Goal: Task Accomplishment & Management: Manage account settings

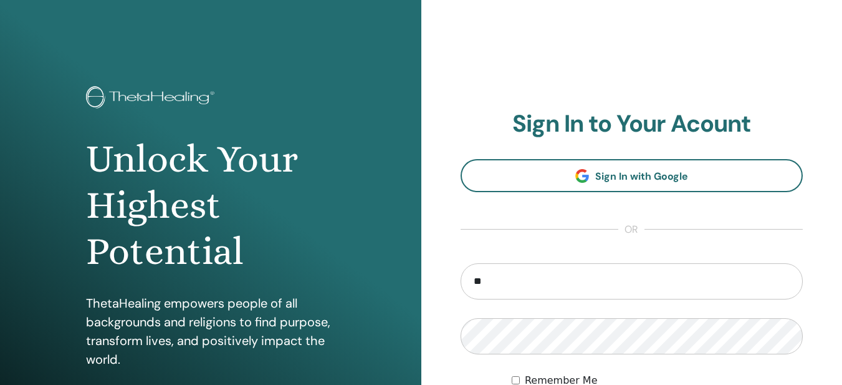
type input "**********"
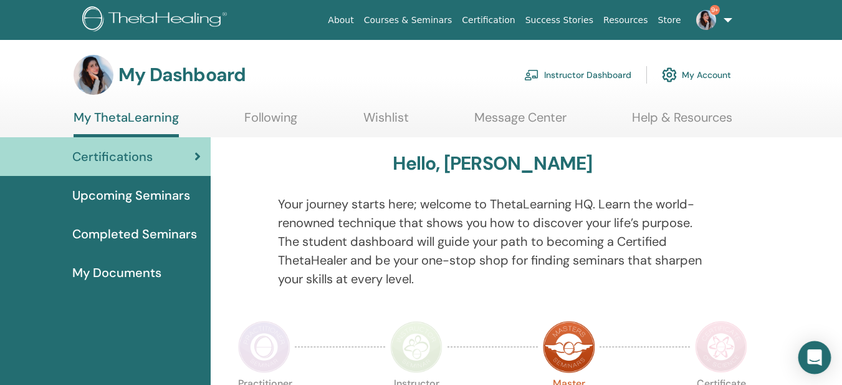
click at [820, 358] on icon "Open Intercom Messenger" at bounding box center [814, 357] width 14 height 16
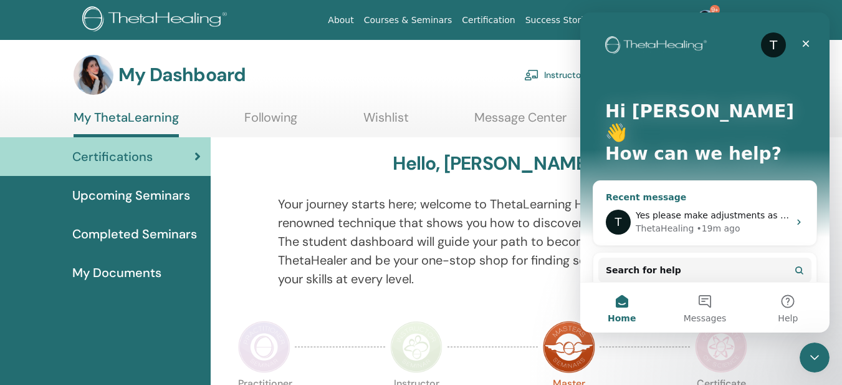
click at [713, 222] on div "• 19m ago" at bounding box center [718, 228] width 44 height 13
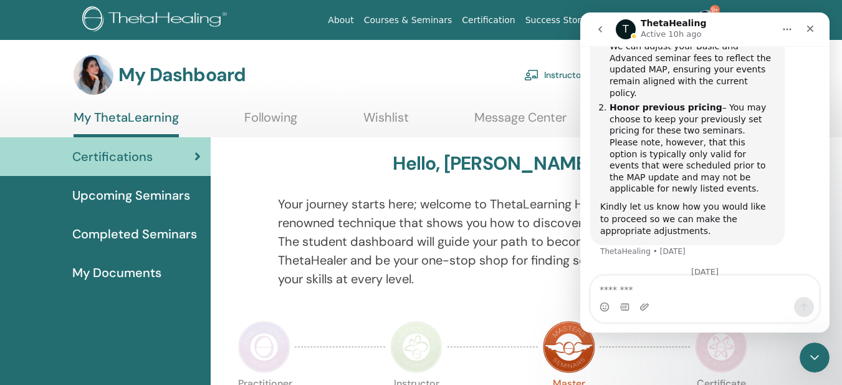
scroll to position [862, 0]
click at [815, 34] on div "Close" at bounding box center [810, 28] width 22 height 22
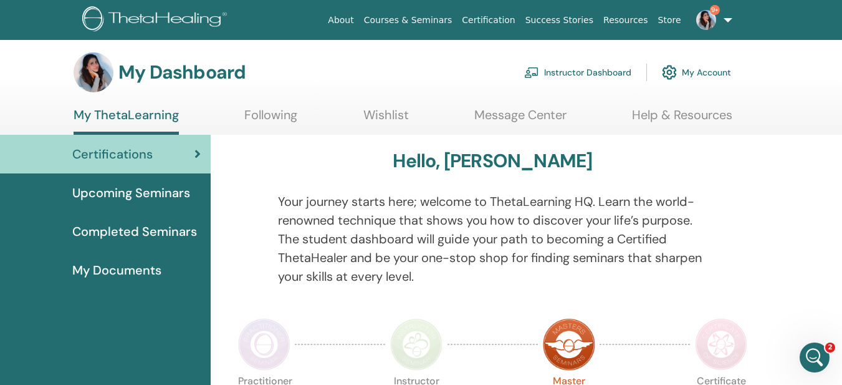
scroll to position [0, 0]
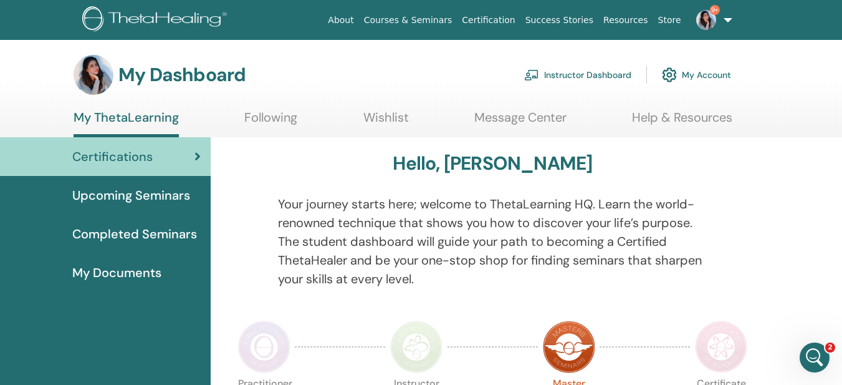
click at [562, 75] on link "Instructor Dashboard" at bounding box center [577, 74] width 107 height 27
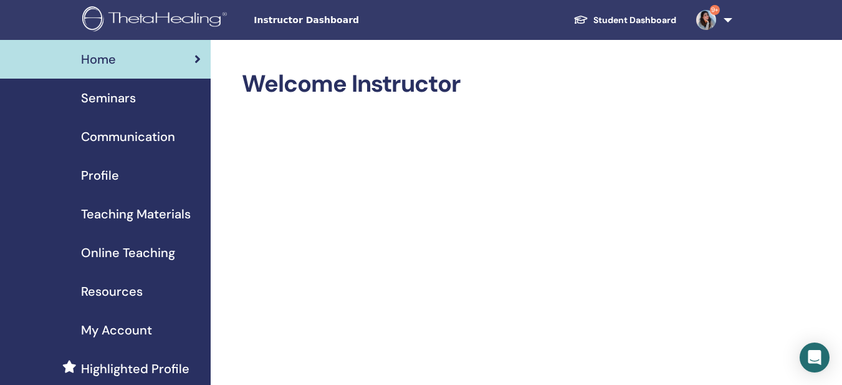
click at [120, 105] on span "Seminars" at bounding box center [108, 98] width 55 height 19
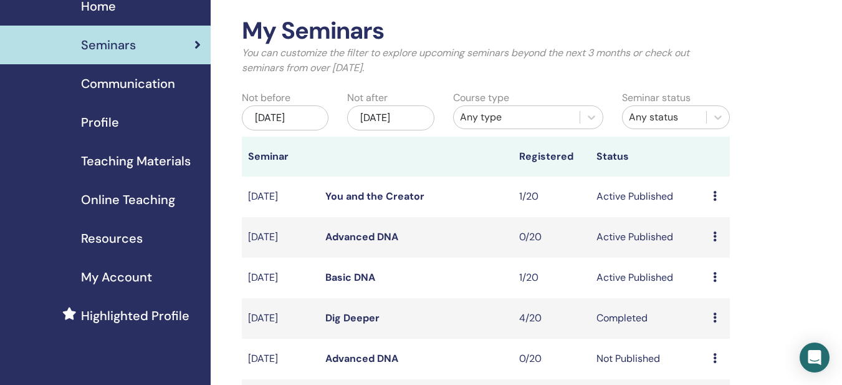
scroll to position [55, 0]
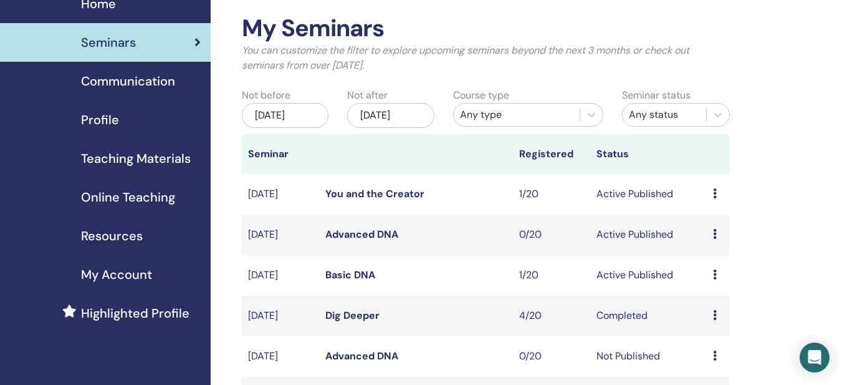
click at [716, 320] on icon at bounding box center [715, 315] width 4 height 10
click at [716, 279] on icon at bounding box center [715, 274] width 4 height 10
click at [723, 332] on link "Attendees" at bounding box center [717, 331] width 47 height 13
